Goal: Task Accomplishment & Management: Complete application form

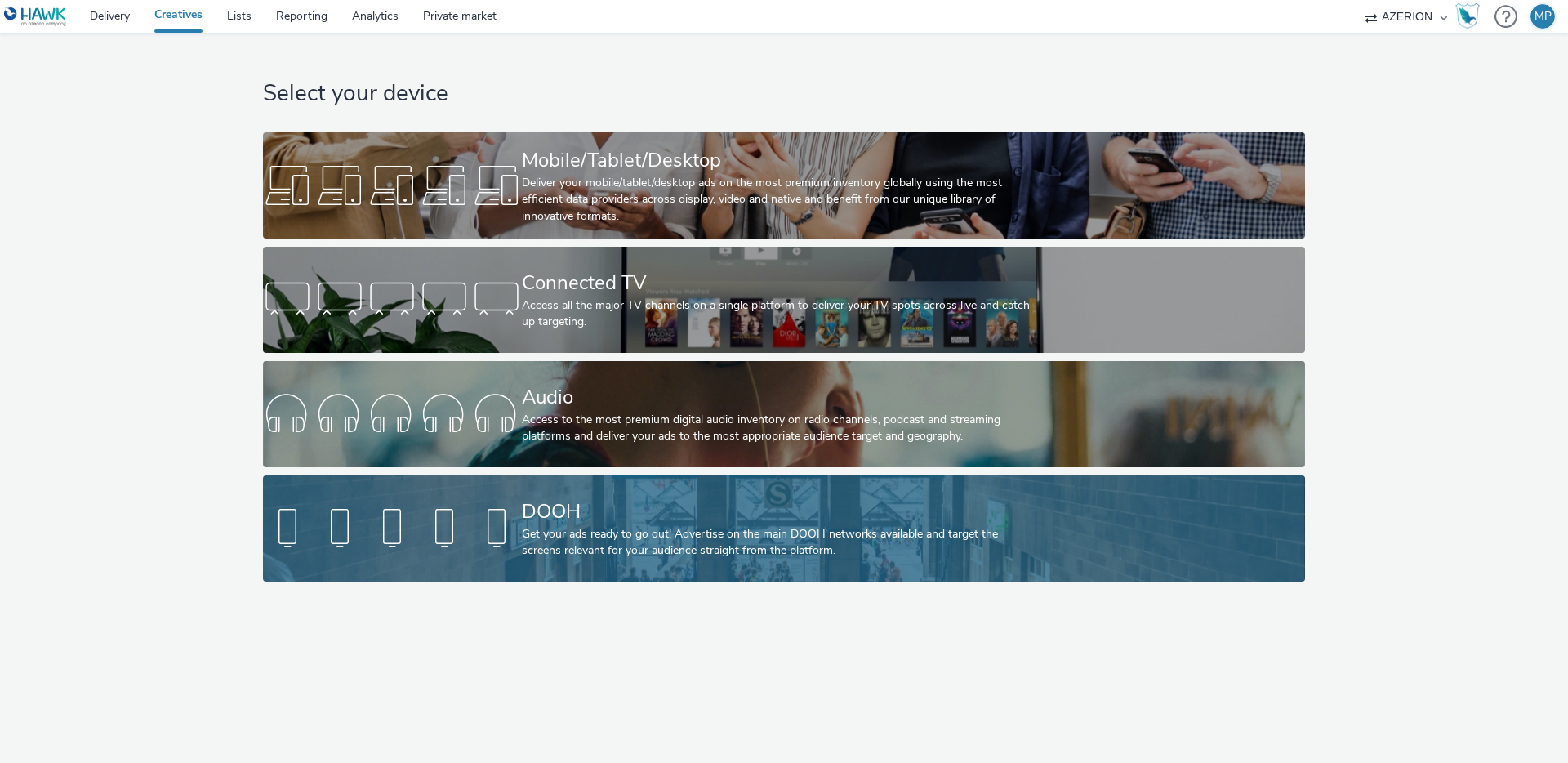
click at [668, 555] on div "Get your ads ready to go out! Advertise on the main DOOH networks available and…" at bounding box center [780, 543] width 517 height 33
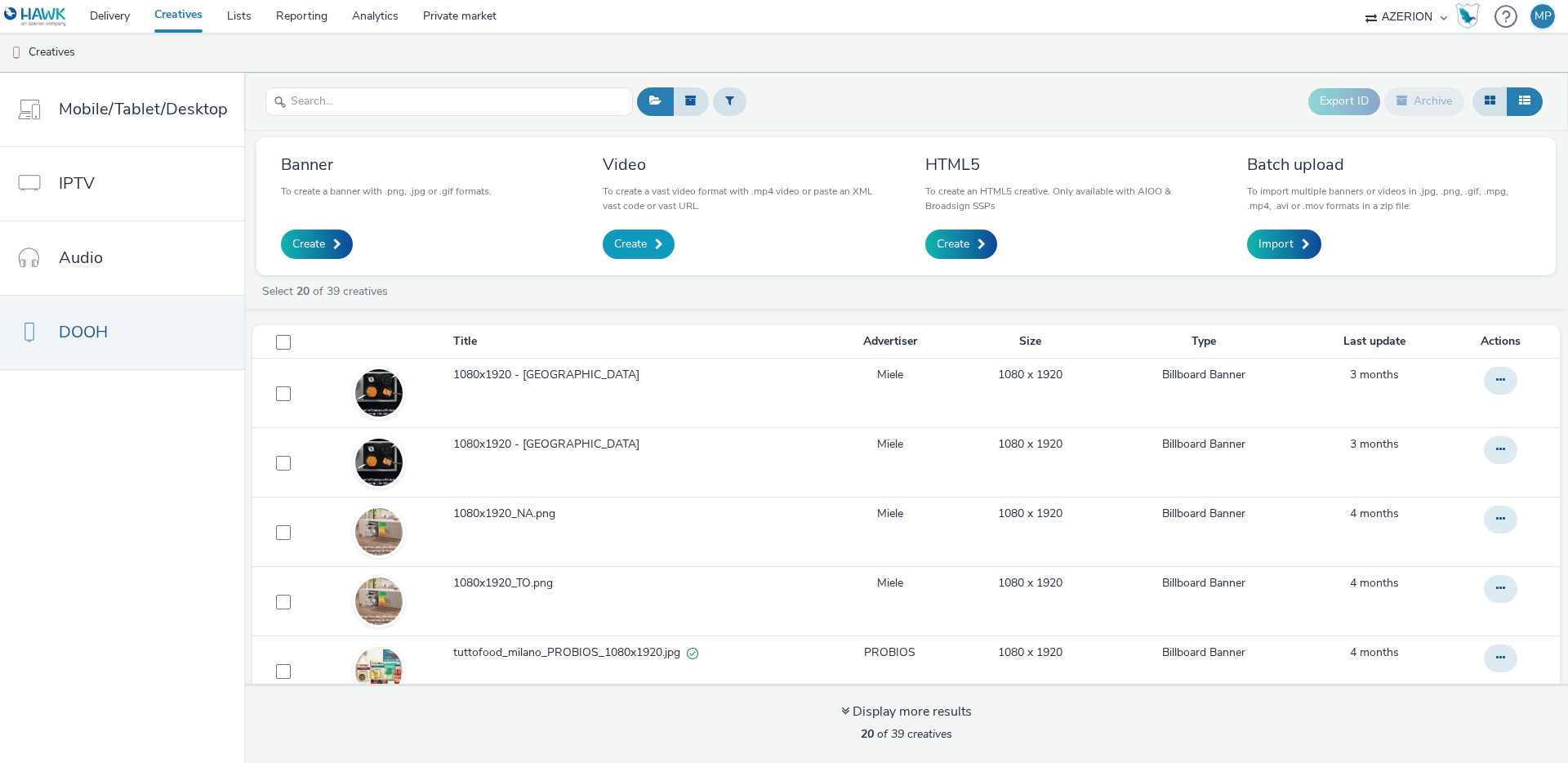
click at [627, 240] on span "Create" at bounding box center [629, 244] width 32 height 17
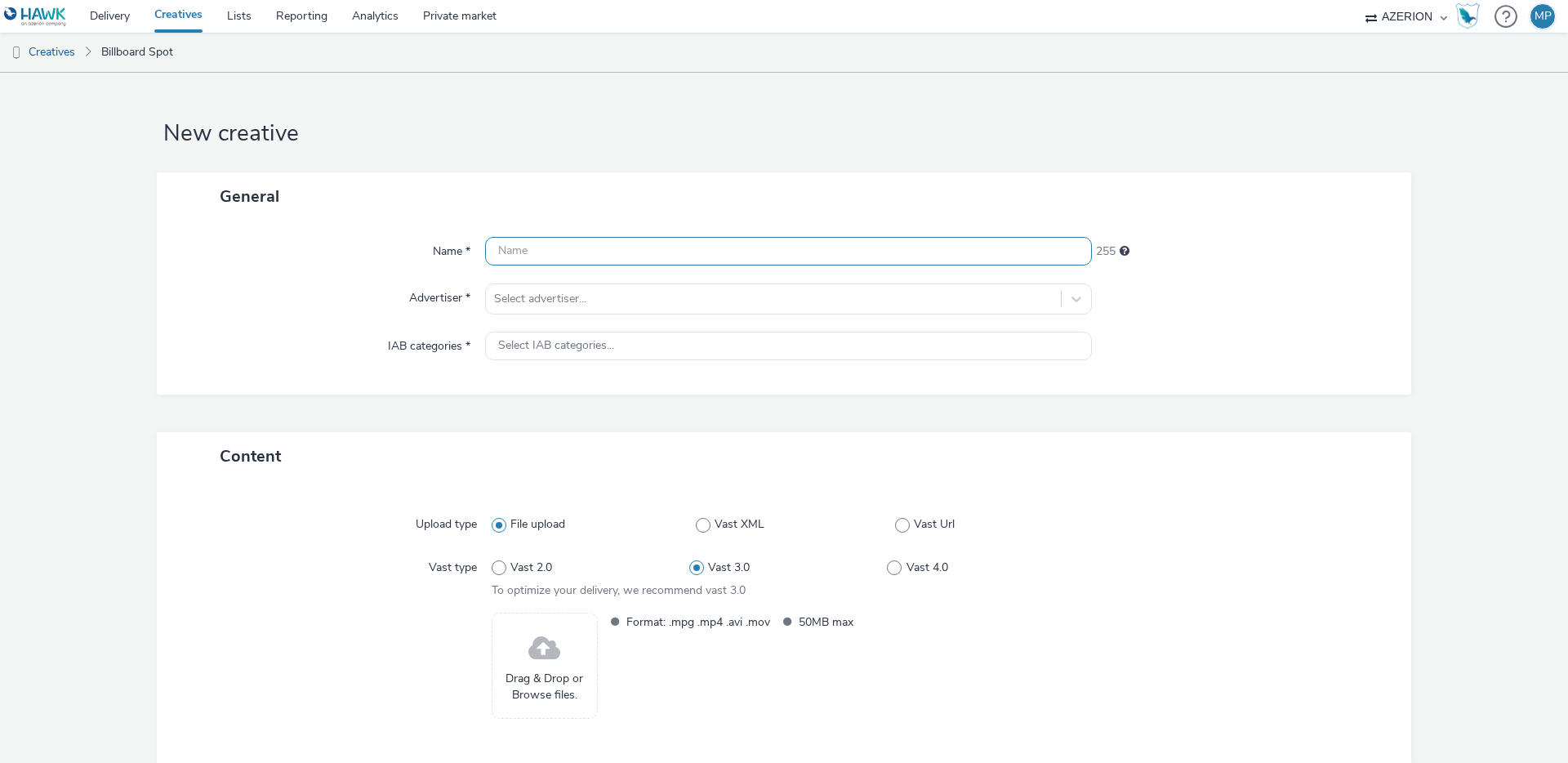
click at [622, 240] on input "text" at bounding box center [788, 251] width 606 height 29
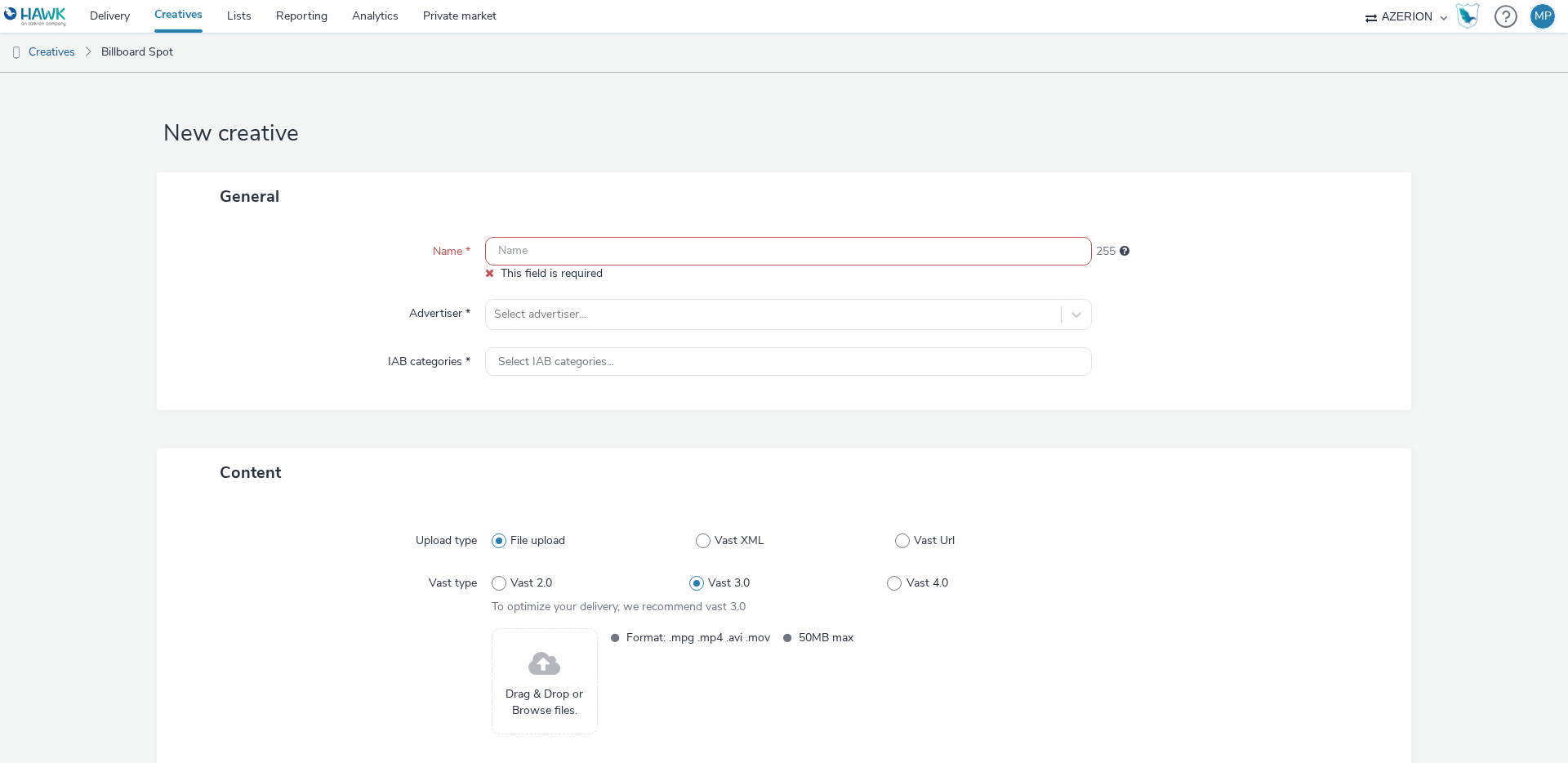
click at [554, 260] on input "text" at bounding box center [788, 251] width 606 height 29
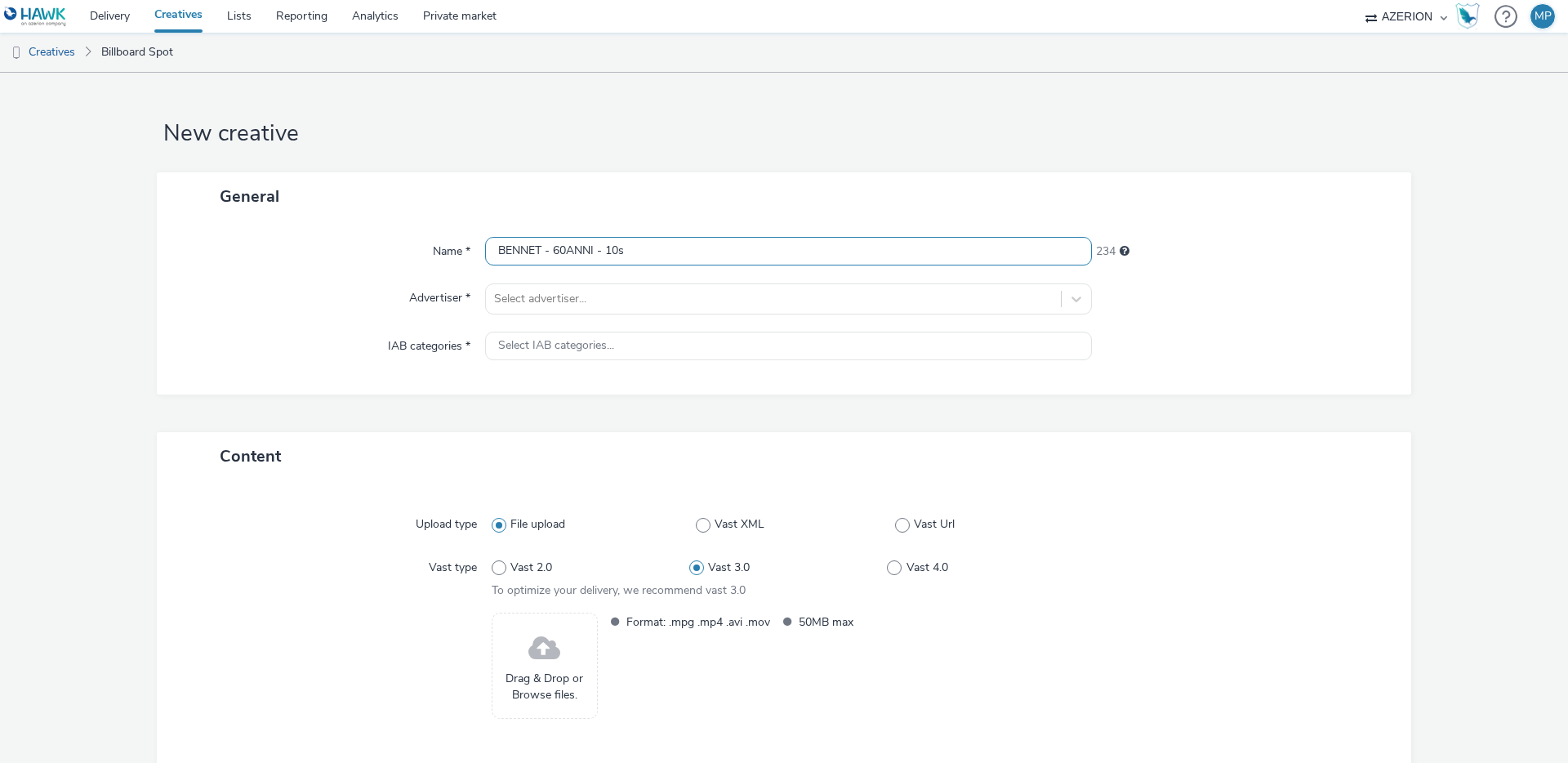
type input "BENNET - 60ANNI - 10s"
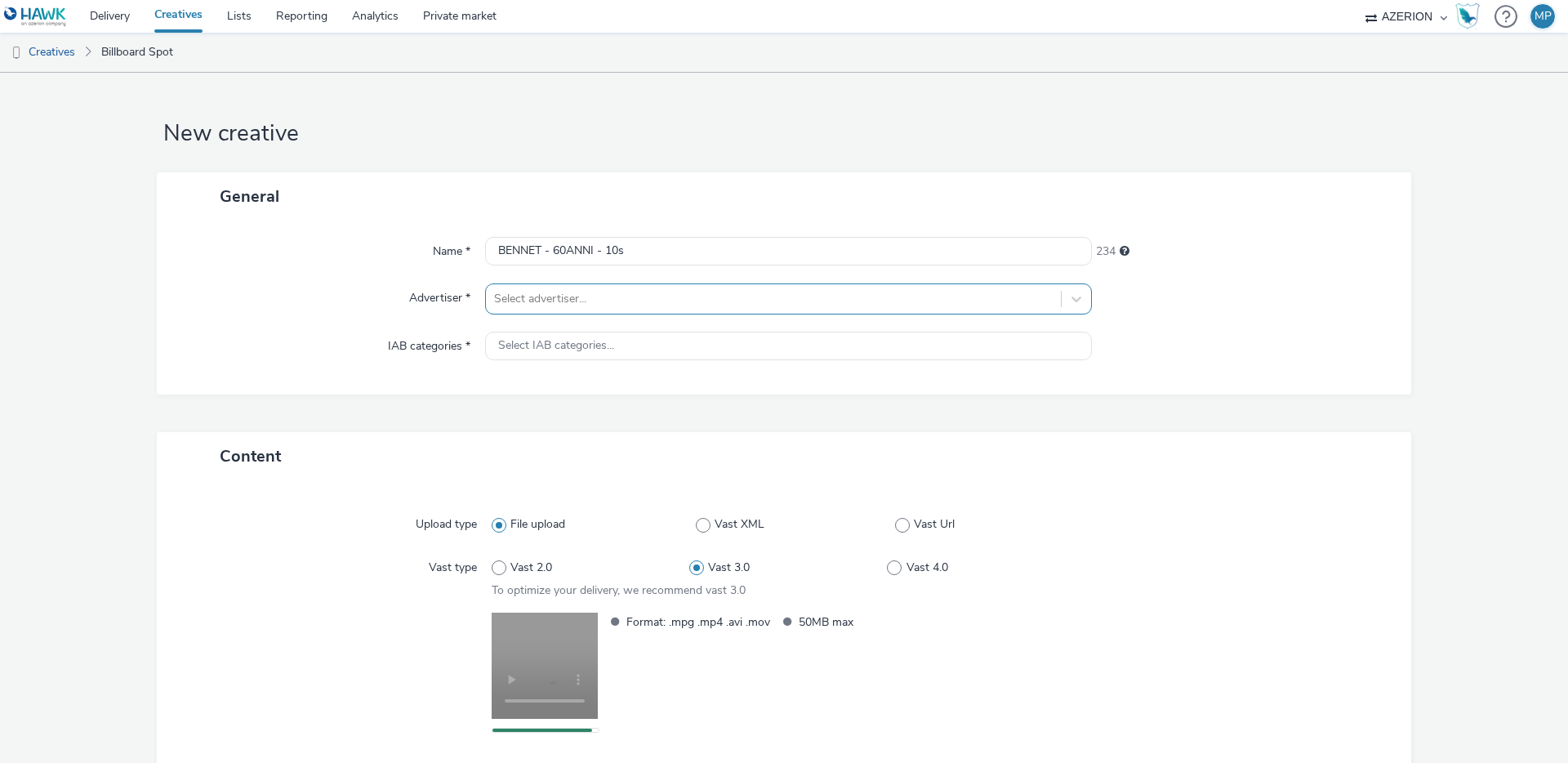
click at [528, 305] on div at bounding box center [773, 298] width 558 height 19
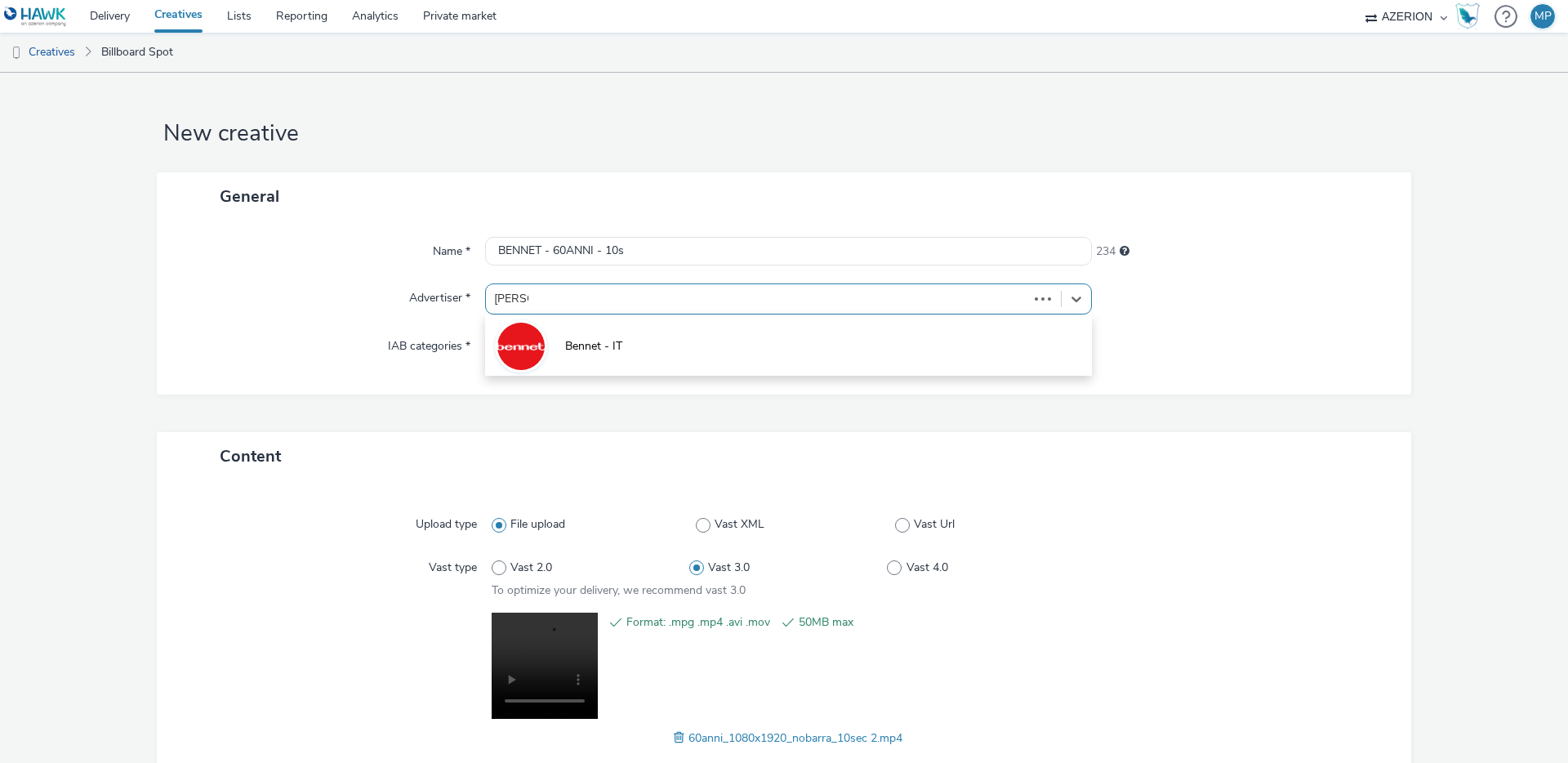
type input "bennet"
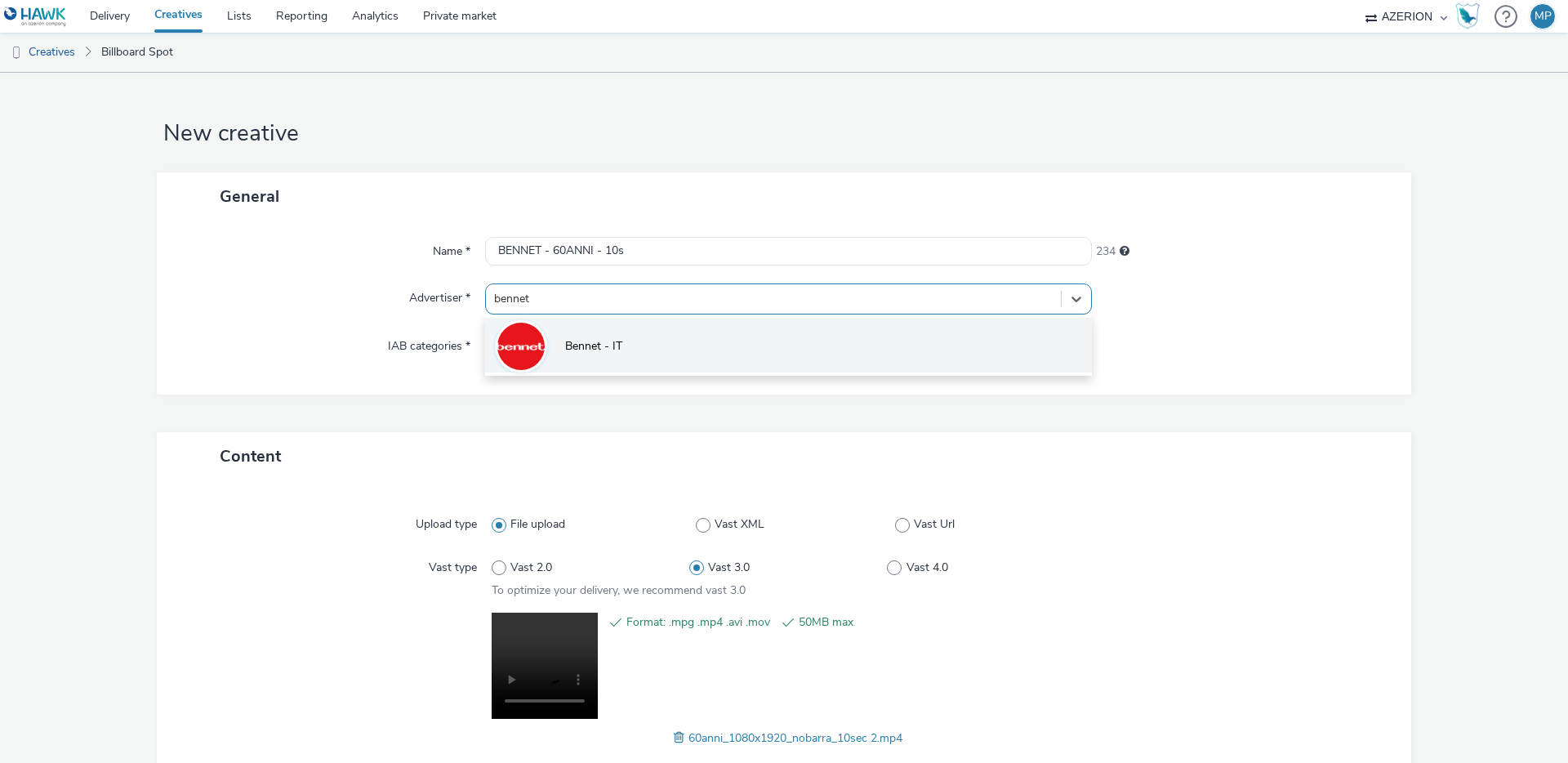
click at [566, 345] on span "Bennet - IT" at bounding box center [593, 346] width 57 height 17
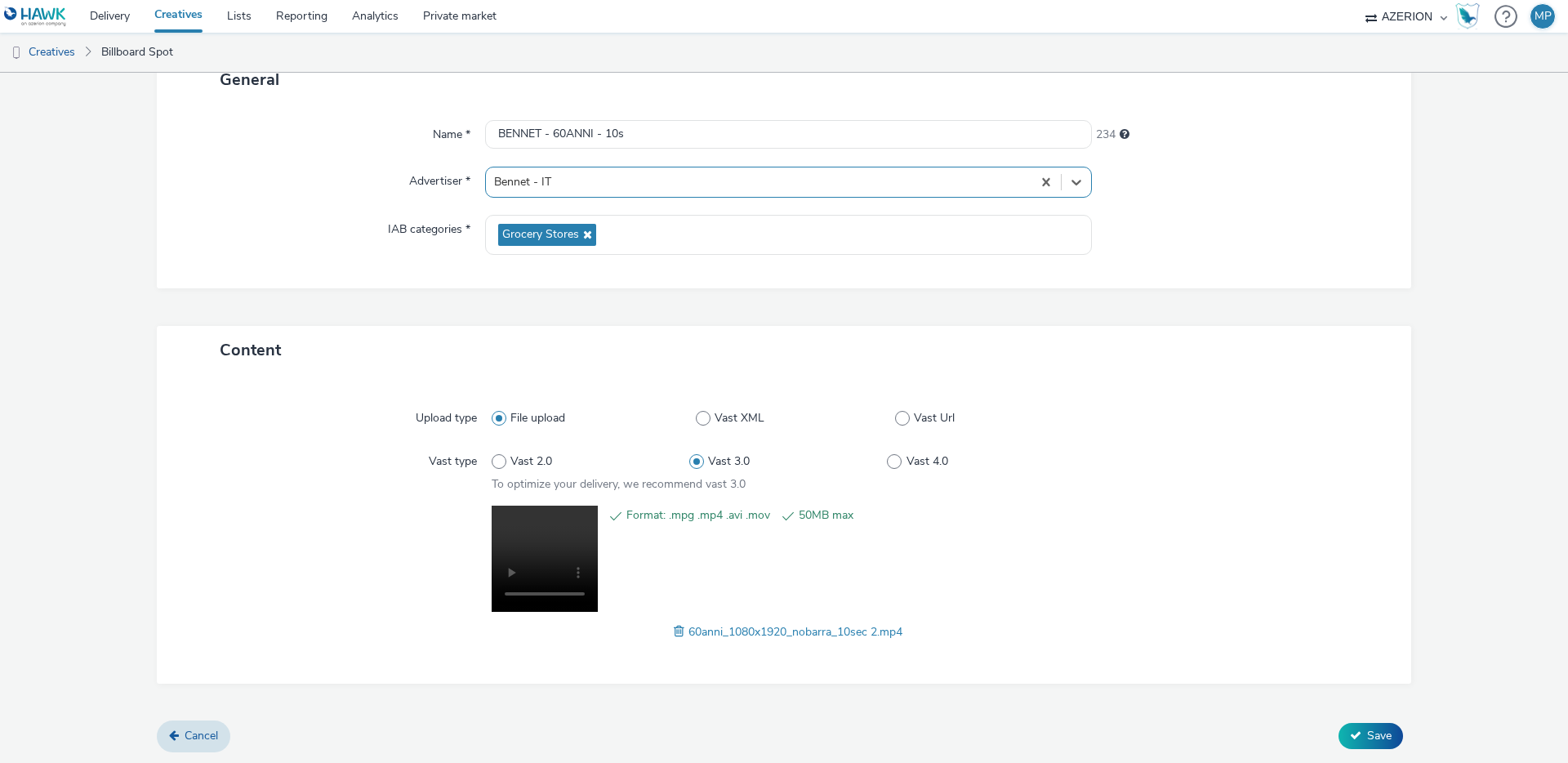
scroll to position [118, 0]
click at [1363, 731] on button "Save" at bounding box center [1371, 735] width 65 height 26
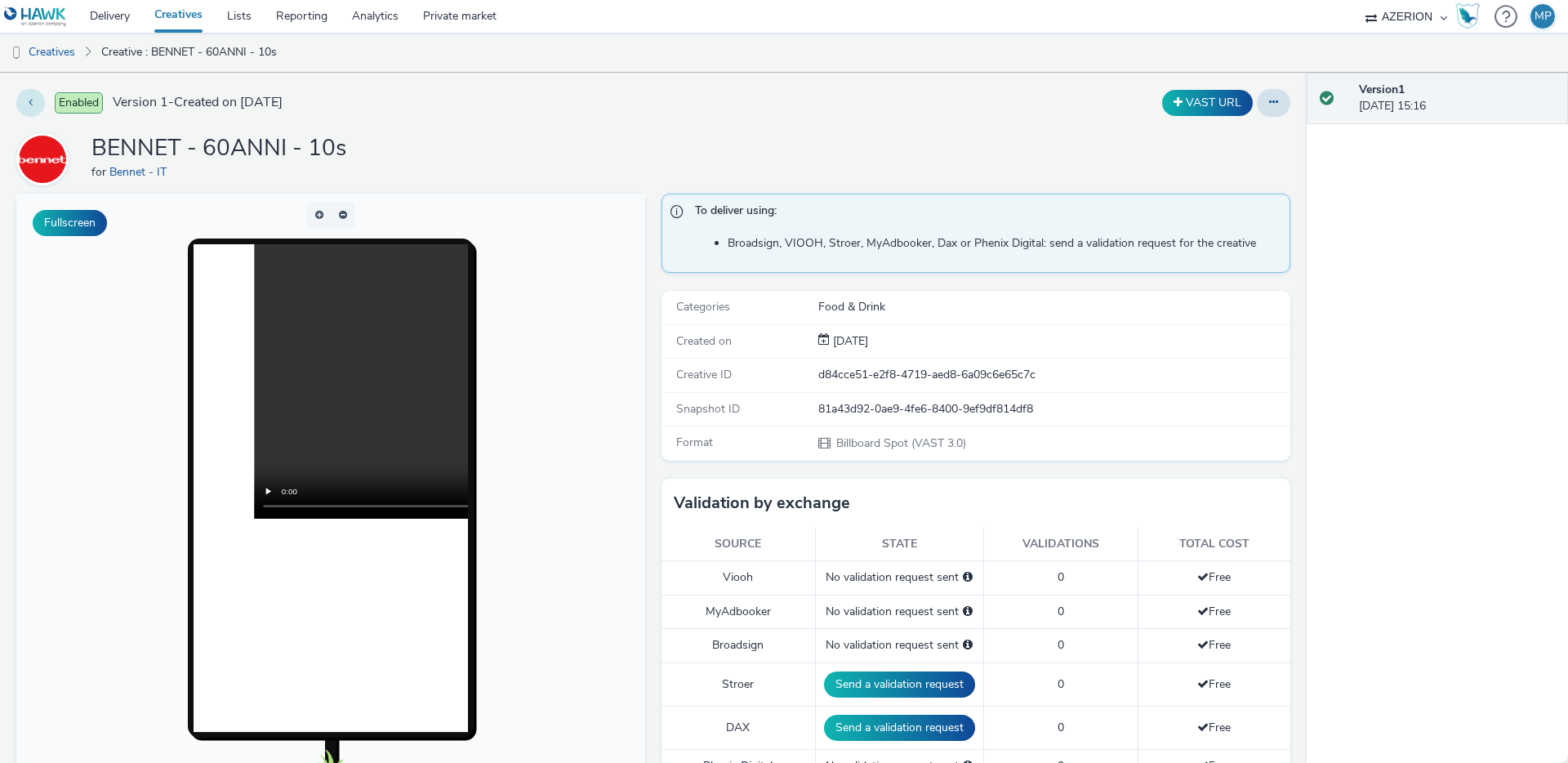
click at [30, 104] on icon at bounding box center [31, 102] width 4 height 11
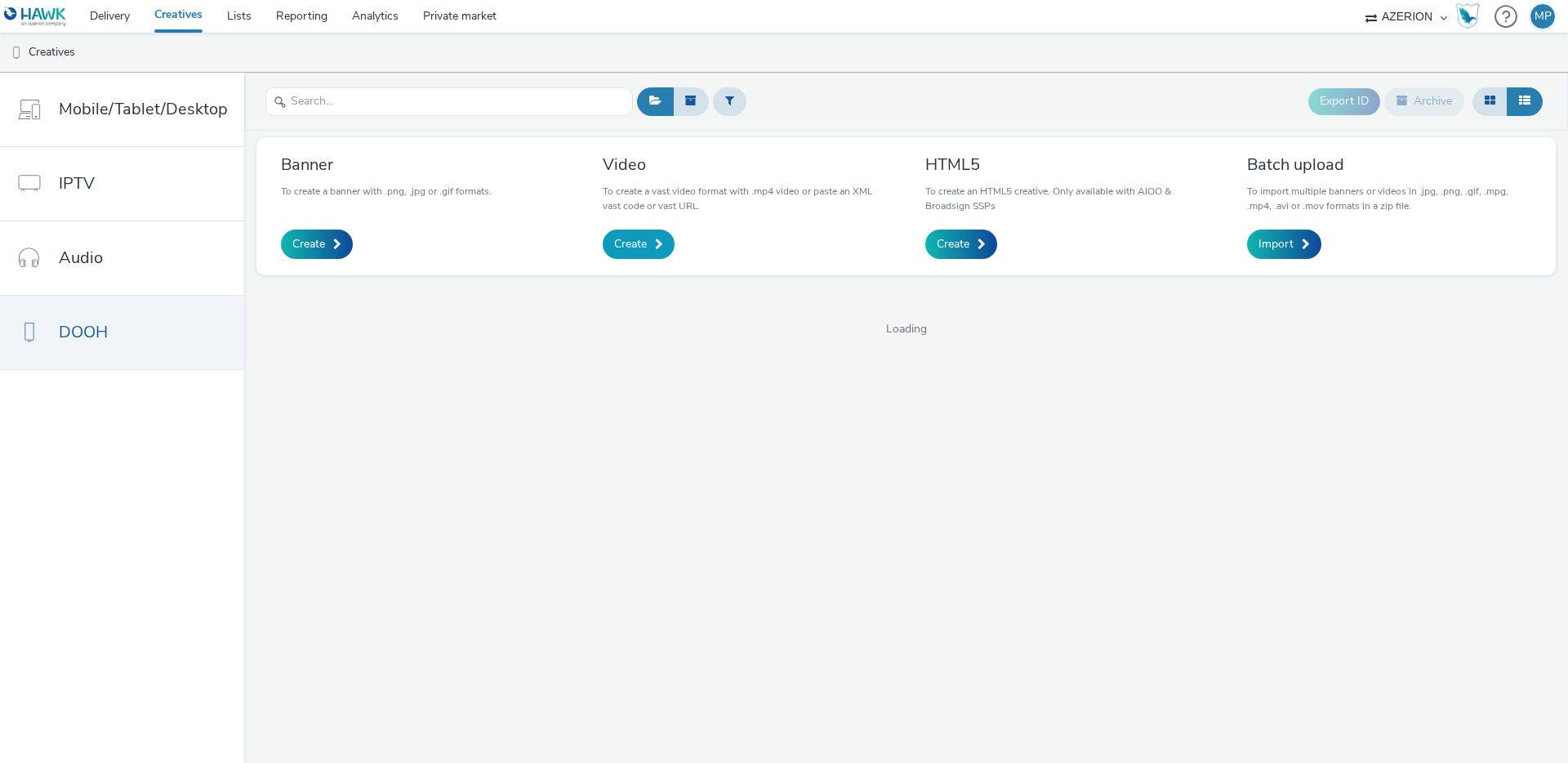
click at [631, 240] on span "Create" at bounding box center [629, 244] width 32 height 17
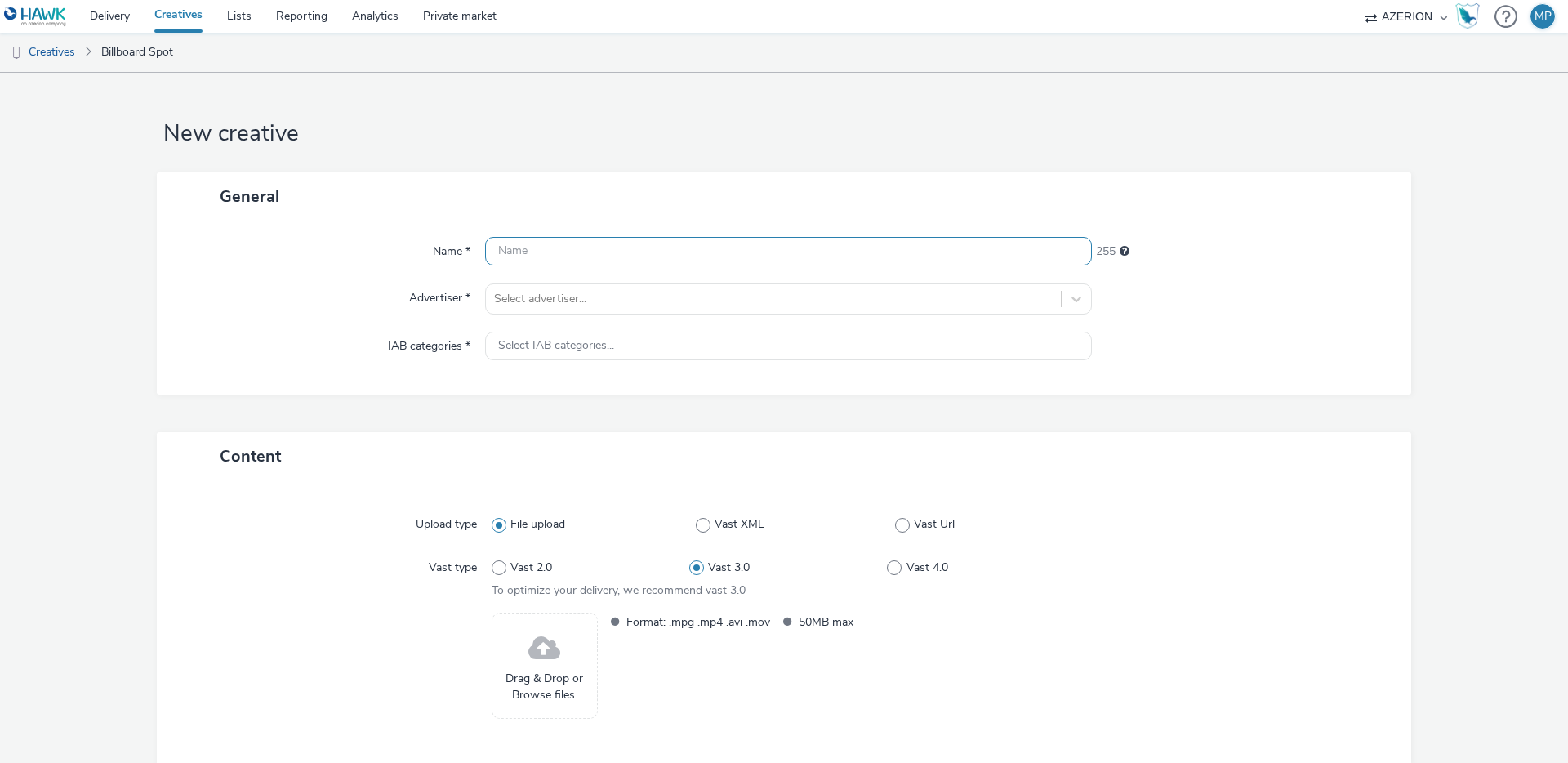
click at [617, 244] on input "text" at bounding box center [788, 251] width 606 height 29
type input "Bennet - 60ANNI -10s - 16:9"
click at [611, 289] on div at bounding box center [773, 298] width 558 height 19
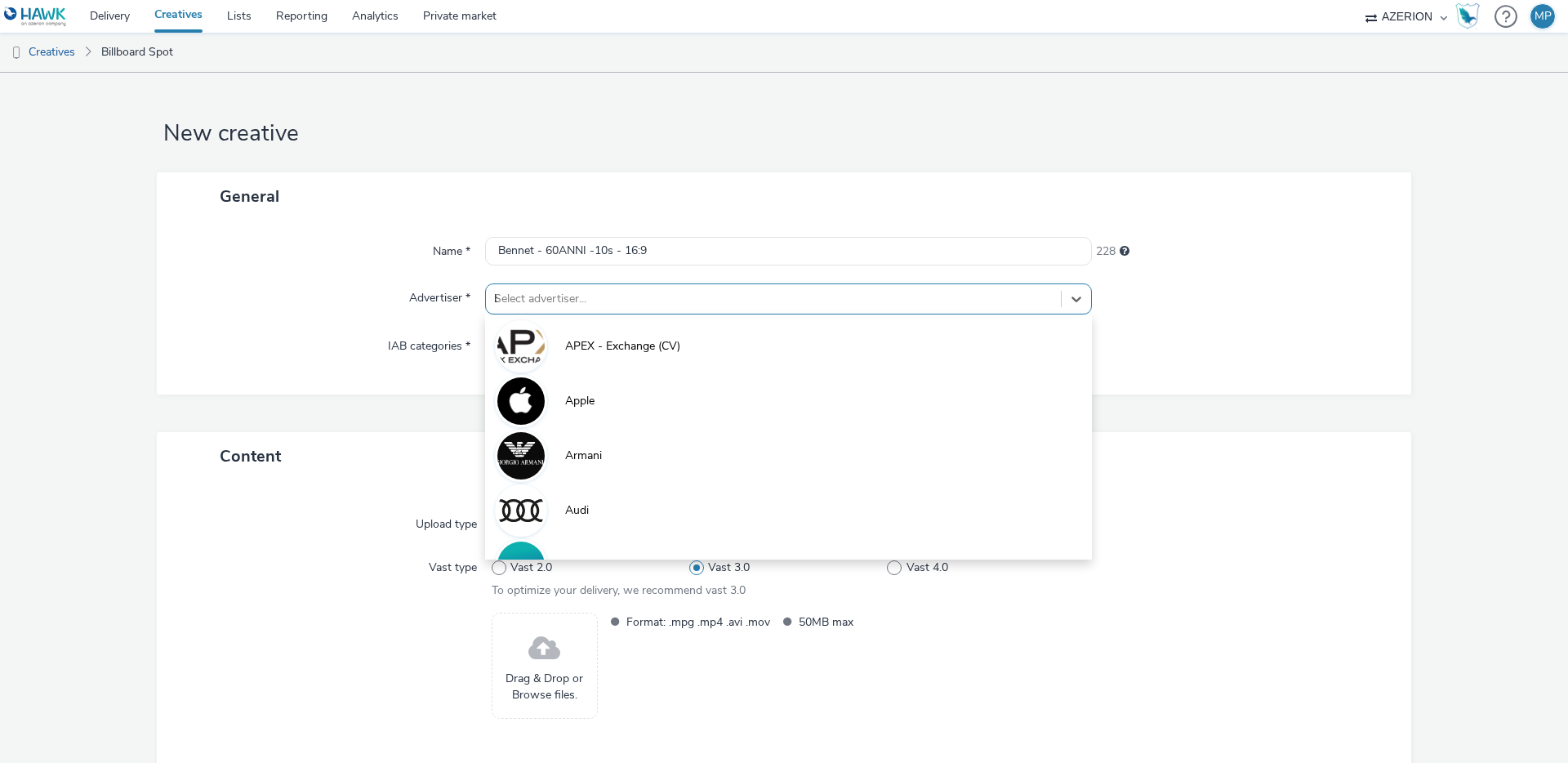
type input "be"
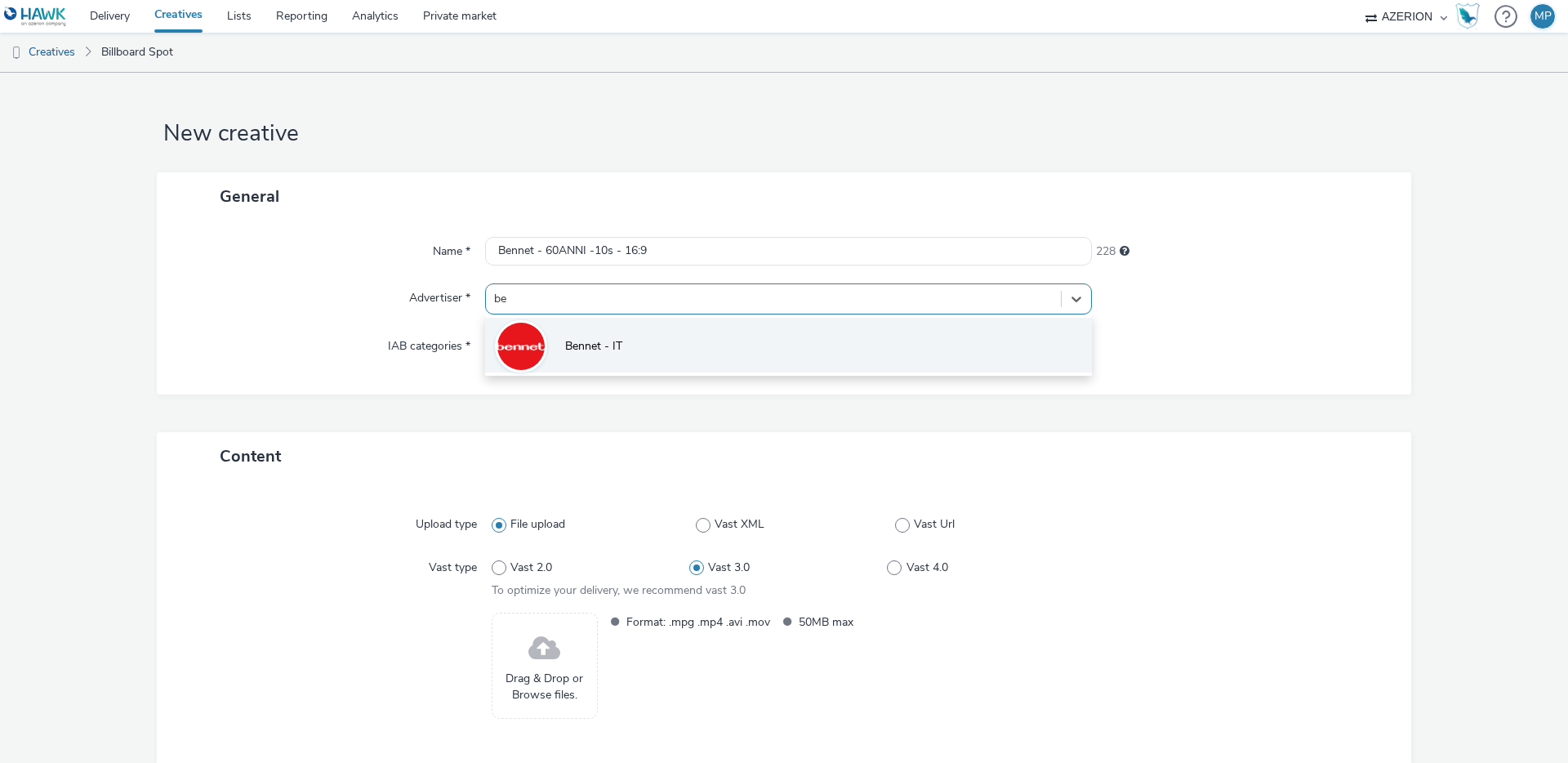
click at [602, 335] on li "Bennet - IT" at bounding box center [788, 344] width 606 height 55
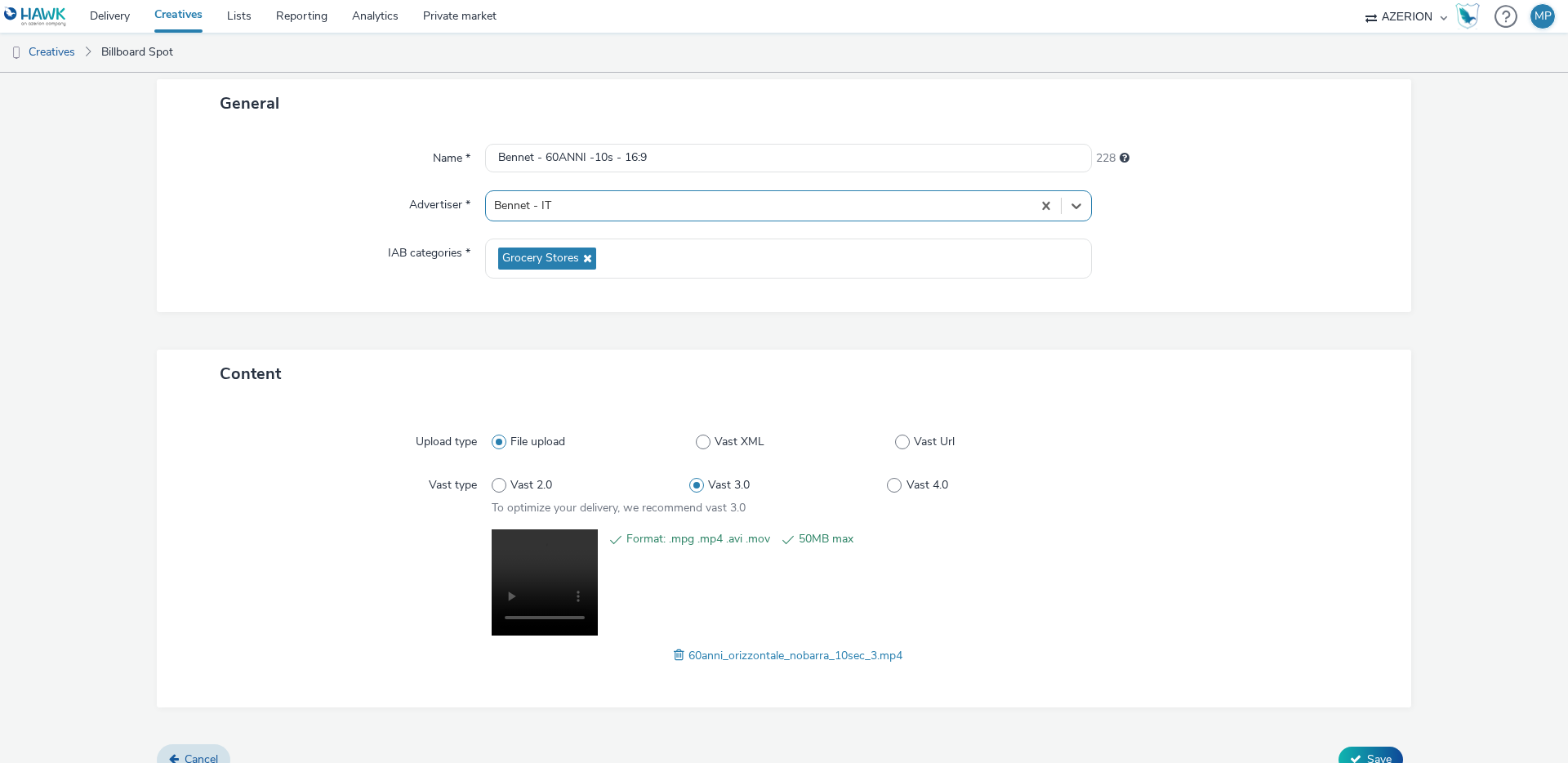
scroll to position [118, 0]
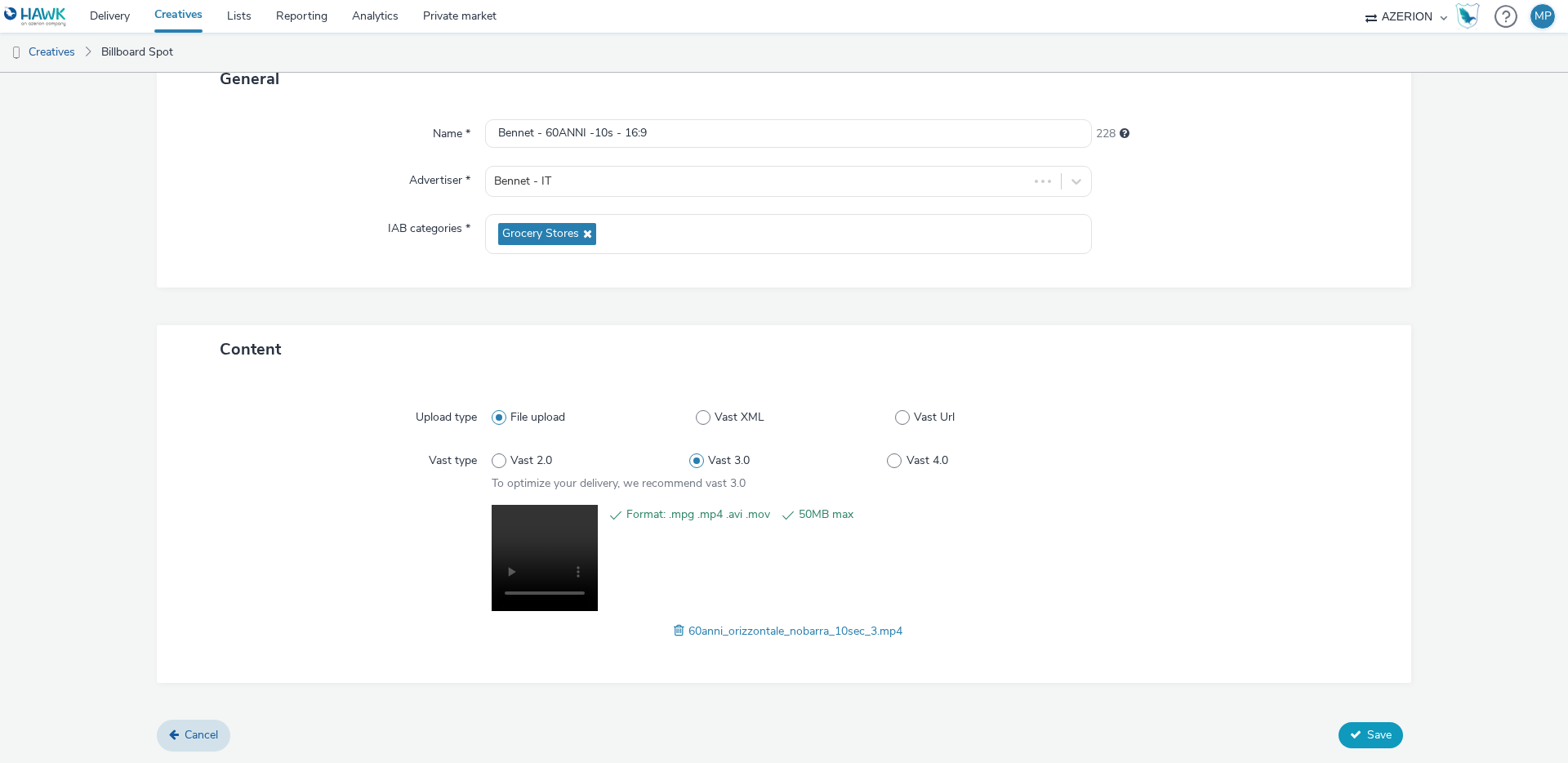
click at [1375, 736] on span "Save" at bounding box center [1379, 734] width 24 height 16
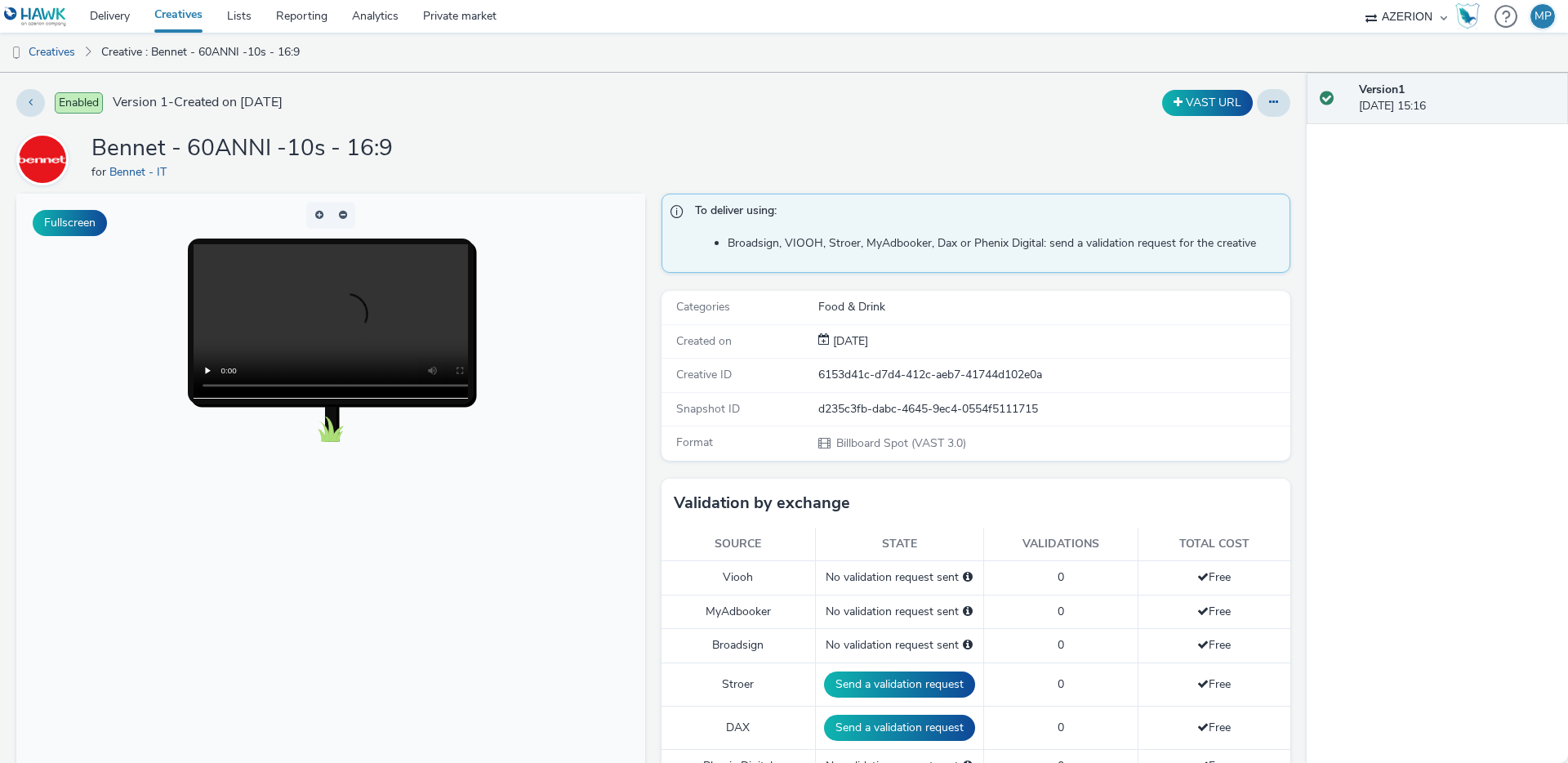
click at [492, 106] on div "Enabled Version 1 - Created on [DATE]" at bounding box center [399, 103] width 765 height 28
click at [31, 96] on icon at bounding box center [31, 102] width 4 height 11
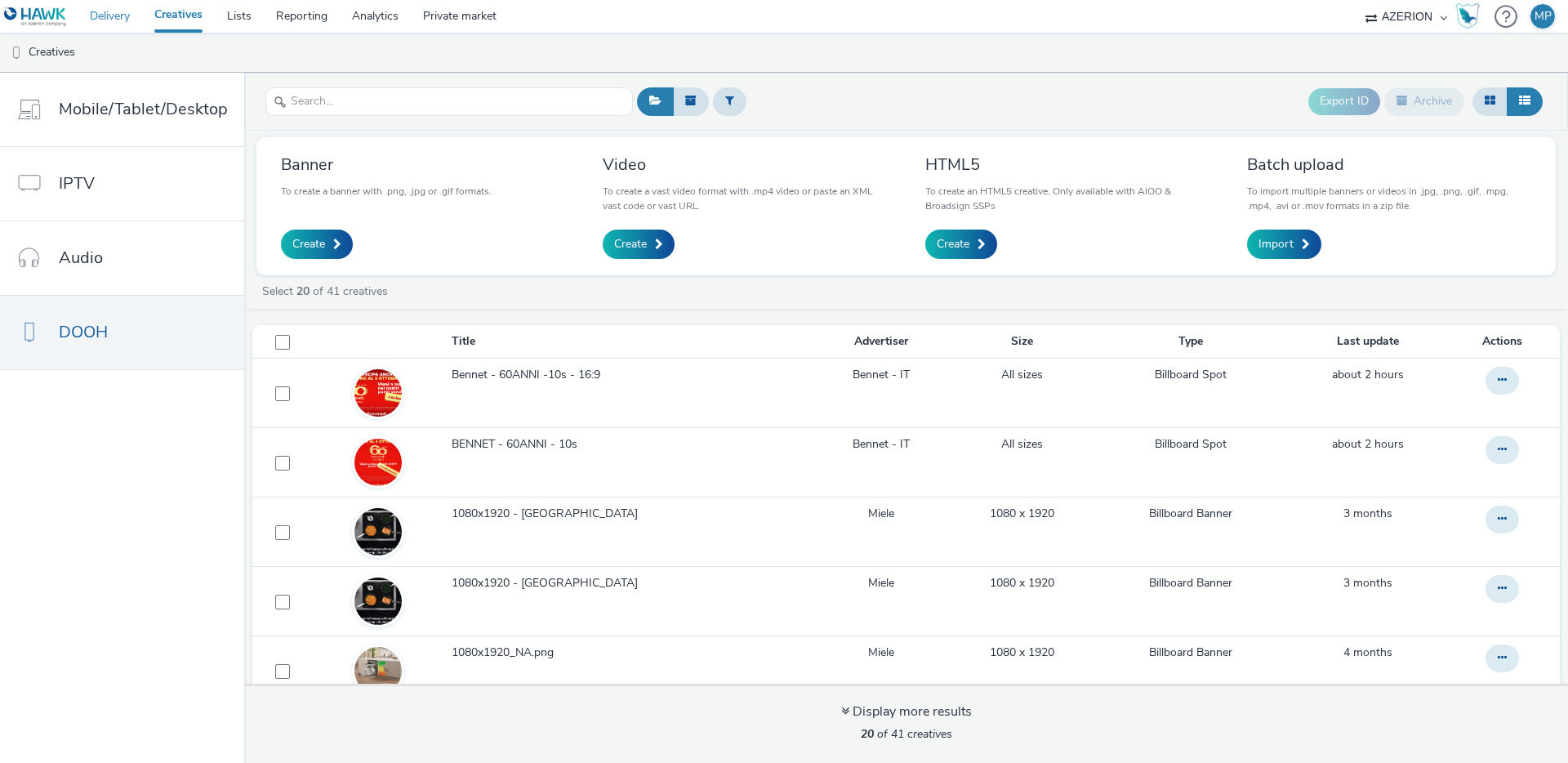
click at [113, 16] on link "Delivery" at bounding box center [110, 16] width 65 height 32
